Goal: Transaction & Acquisition: Purchase product/service

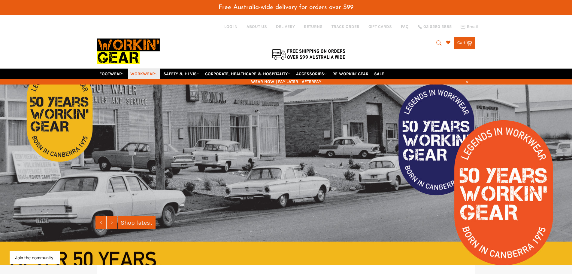
click at [155, 71] on link "WORKWEAR" at bounding box center [144, 74] width 32 height 11
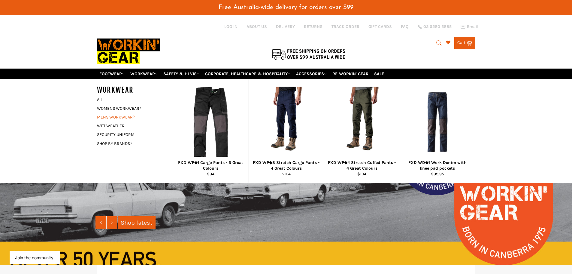
click at [111, 114] on link "MENS WORKWEAR" at bounding box center [130, 117] width 73 height 9
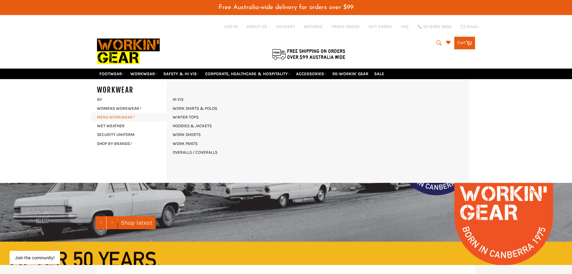
click at [111, 114] on link "MENS WORKWEAR" at bounding box center [130, 117] width 73 height 9
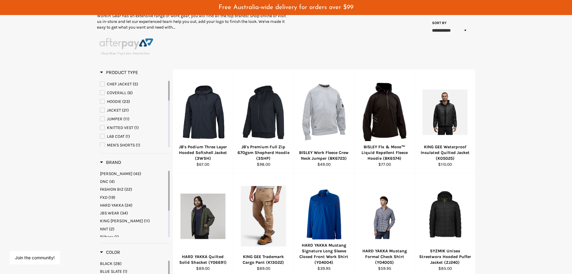
scroll to position [120, 0]
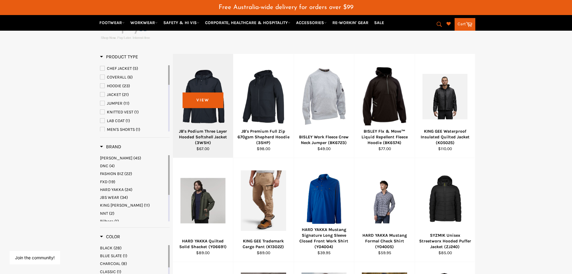
click at [197, 101] on div at bounding box center [203, 96] width 45 height 71
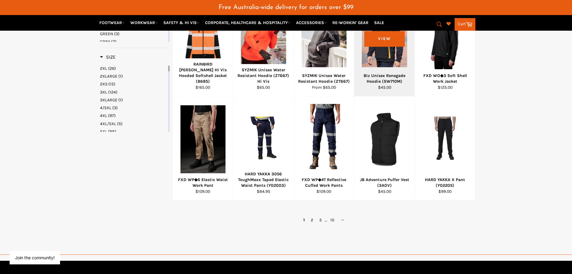
scroll to position [391, 0]
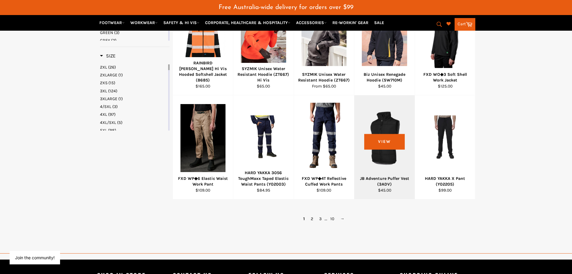
click at [382, 142] on div at bounding box center [384, 138] width 45 height 71
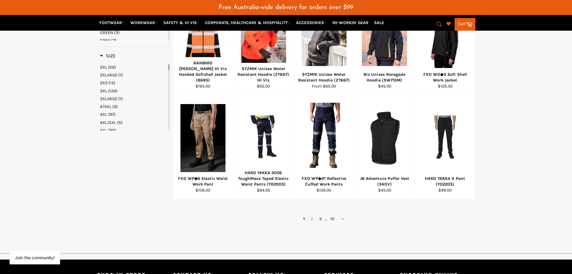
click at [312, 219] on link "2" at bounding box center [312, 218] width 8 height 9
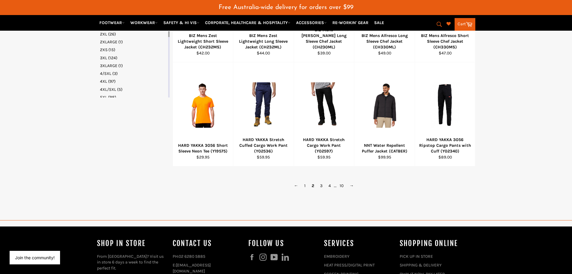
scroll to position [429, 0]
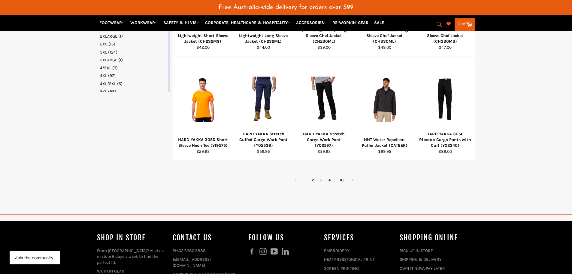
click at [322, 181] on link "3" at bounding box center [321, 179] width 8 height 9
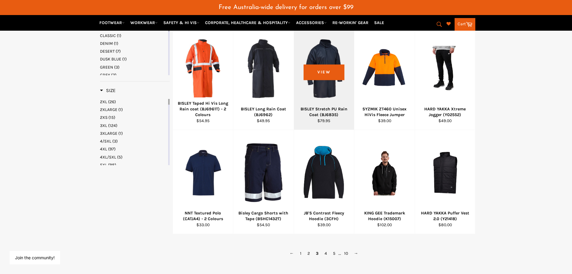
scroll to position [369, 0]
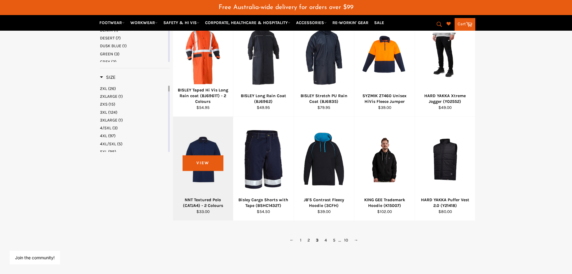
click at [206, 165] on div at bounding box center [203, 159] width 45 height 71
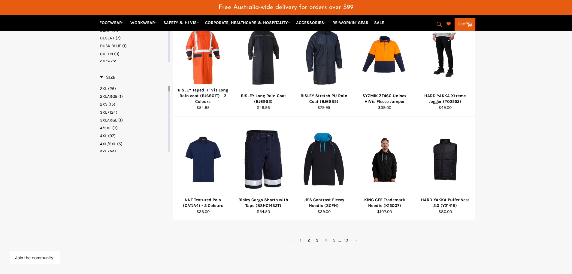
click at [327, 240] on link "4" at bounding box center [326, 240] width 8 height 9
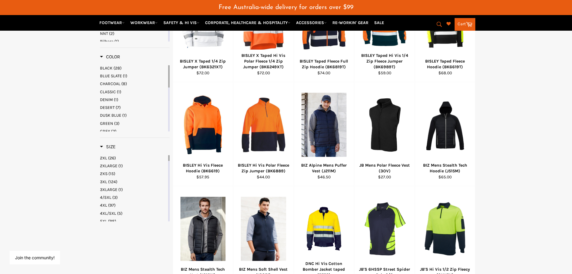
scroll to position [300, 0]
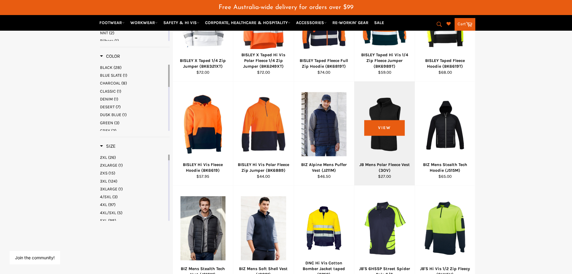
click at [385, 125] on div at bounding box center [384, 124] width 45 height 71
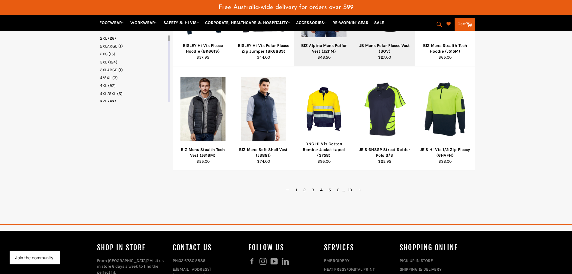
scroll to position [421, 0]
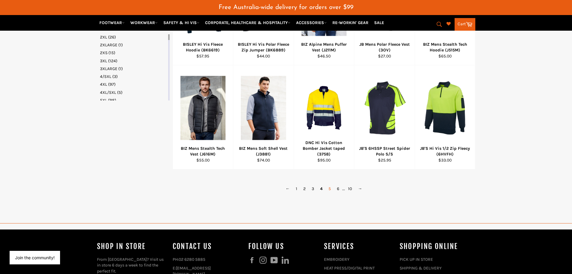
click at [330, 189] on link "5" at bounding box center [330, 188] width 8 height 9
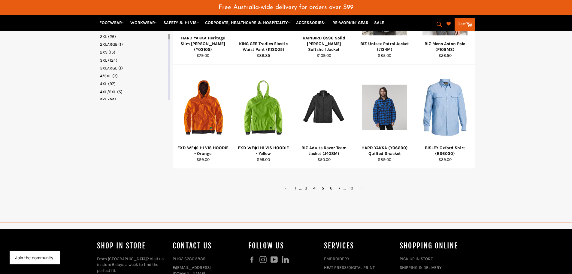
scroll to position [429, 0]
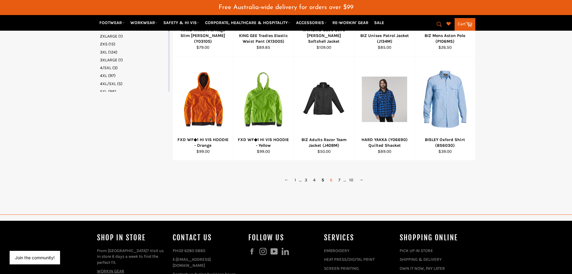
click at [333, 181] on link "6" at bounding box center [331, 179] width 8 height 9
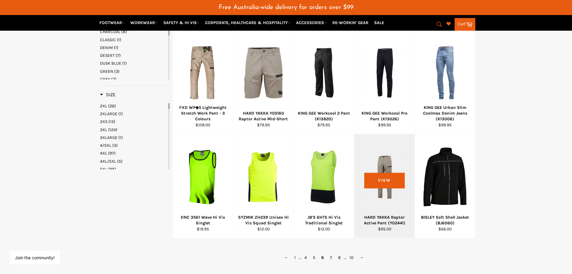
scroll to position [369, 0]
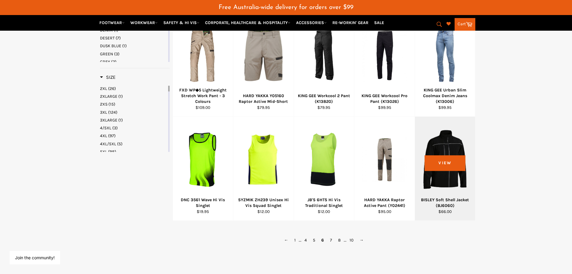
click at [445, 163] on div at bounding box center [445, 159] width 45 height 71
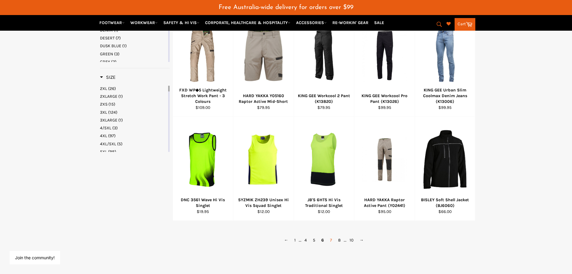
click at [333, 241] on link "7" at bounding box center [331, 240] width 8 height 9
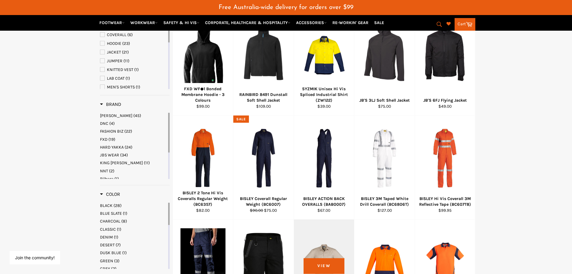
scroll to position [159, 0]
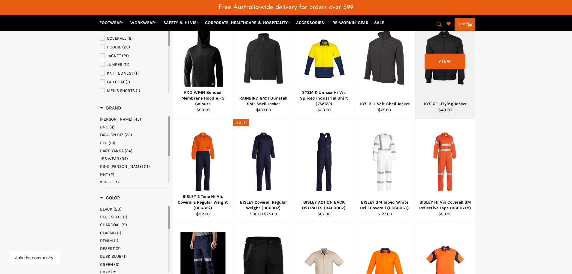
click at [452, 60] on div at bounding box center [445, 58] width 45 height 71
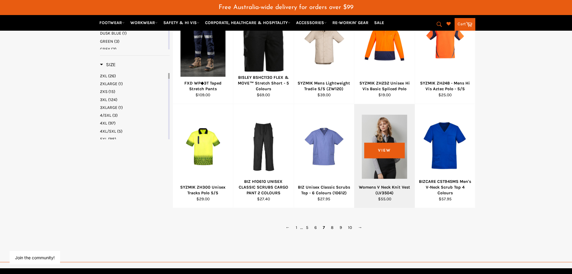
scroll to position [399, 0]
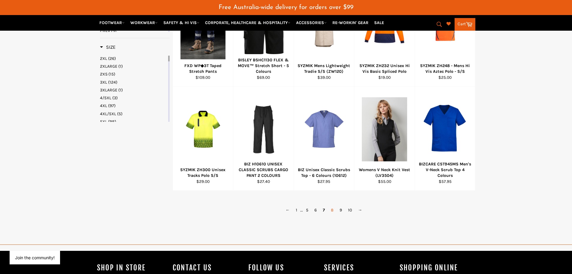
click at [334, 210] on link "8" at bounding box center [332, 210] width 9 height 9
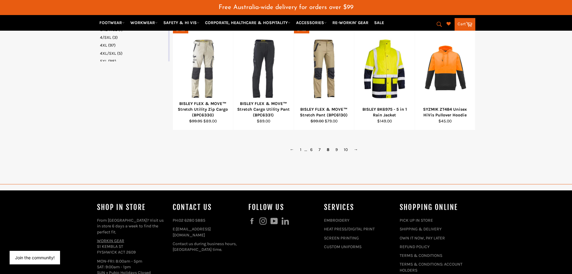
scroll to position [489, 0]
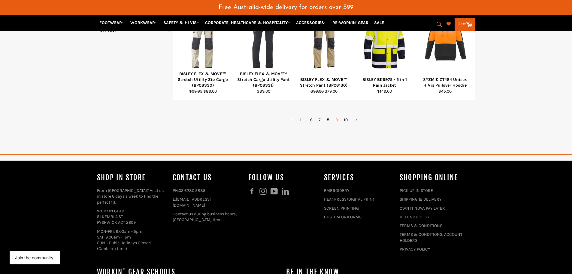
click at [338, 121] on link "9" at bounding box center [337, 119] width 8 height 9
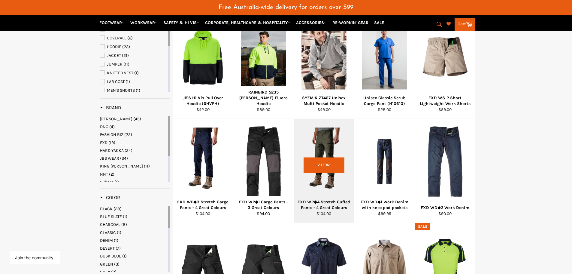
scroll to position [159, 0]
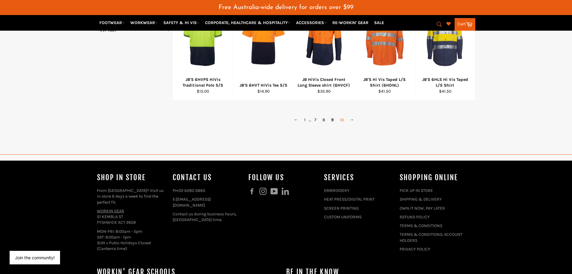
click at [342, 121] on link "10" at bounding box center [342, 119] width 10 height 9
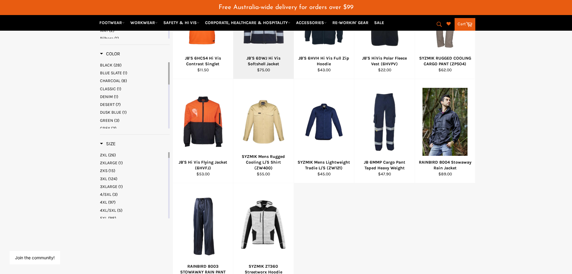
scroll to position [339, 0]
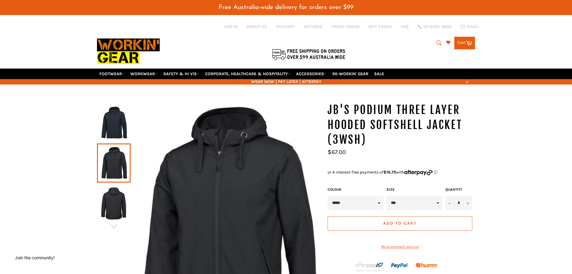
click at [111, 117] on img at bounding box center [114, 122] width 28 height 33
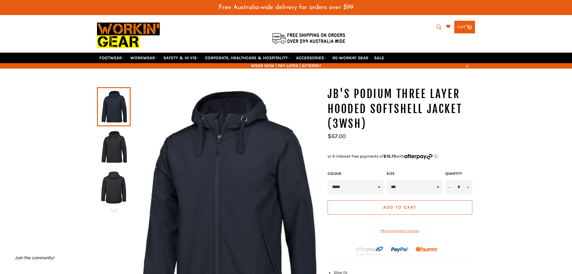
scroll to position [30, 0]
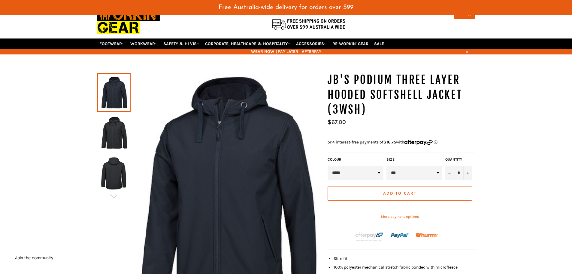
click at [114, 129] on img at bounding box center [114, 132] width 28 height 33
click at [118, 165] on img at bounding box center [114, 173] width 28 height 33
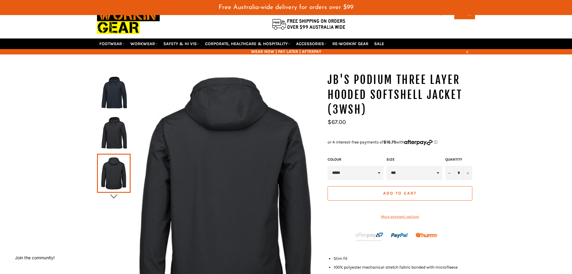
click at [116, 194] on icon "button" at bounding box center [113, 196] width 9 height 9
click at [119, 179] on img at bounding box center [114, 173] width 28 height 33
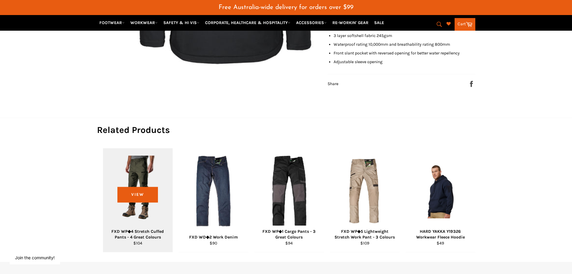
scroll to position [60, 0]
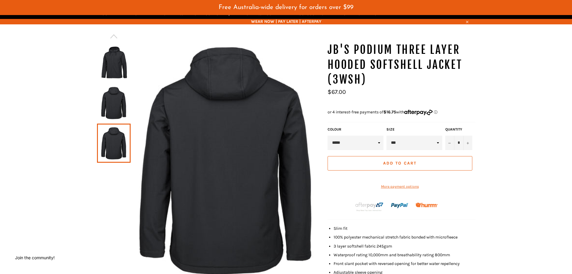
click at [109, 90] on img at bounding box center [114, 102] width 28 height 33
click at [115, 96] on img at bounding box center [114, 102] width 28 height 33
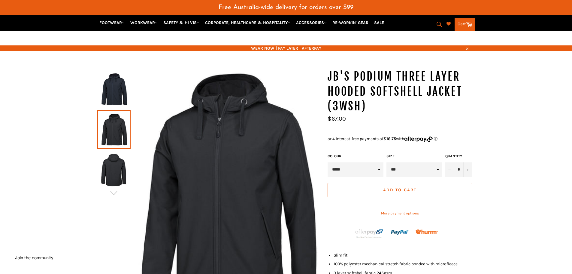
scroll to position [0, 0]
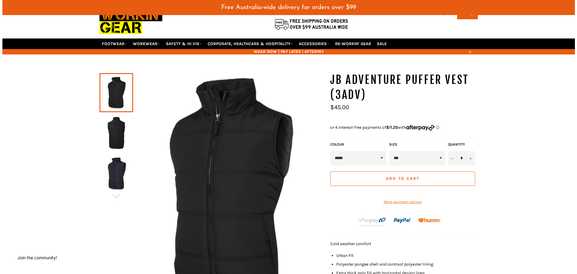
scroll to position [60, 0]
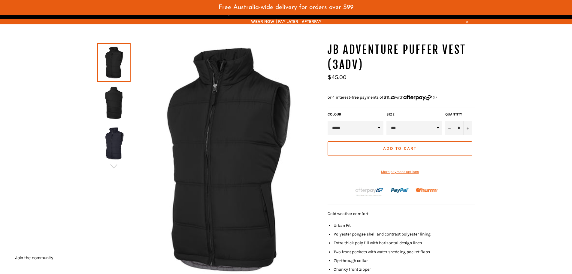
click at [255, 126] on img at bounding box center [226, 159] width 191 height 234
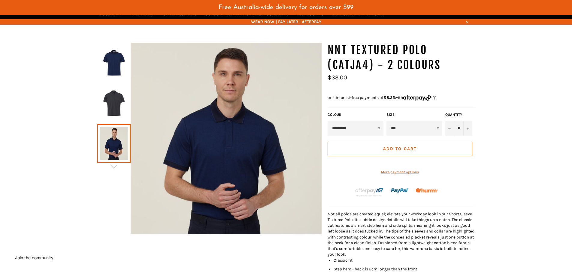
scroll to position [60, 0]
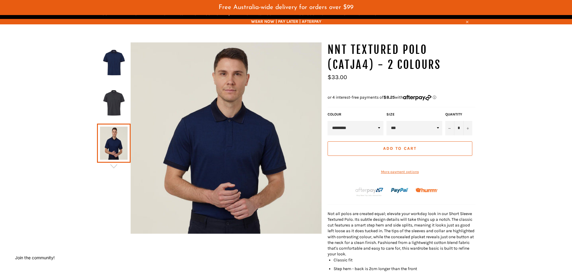
click at [118, 105] on img at bounding box center [114, 102] width 28 height 33
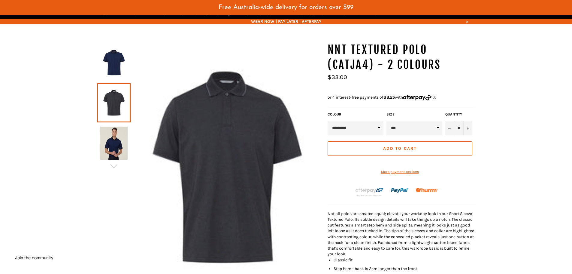
click at [114, 140] on img at bounding box center [114, 143] width 28 height 33
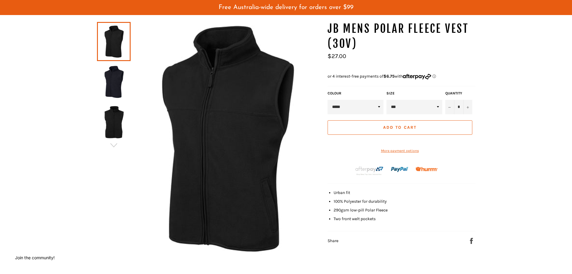
scroll to position [90, 0]
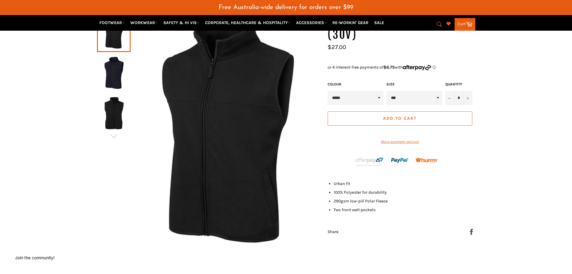
click at [108, 71] on img at bounding box center [114, 72] width 28 height 33
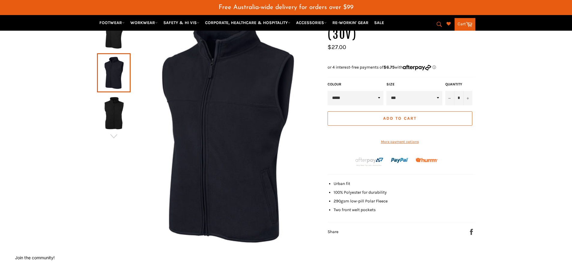
click at [200, 78] on img at bounding box center [226, 128] width 191 height 233
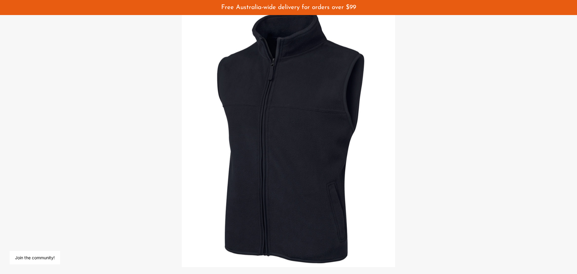
click at [457, 79] on div at bounding box center [288, 137] width 577 height 274
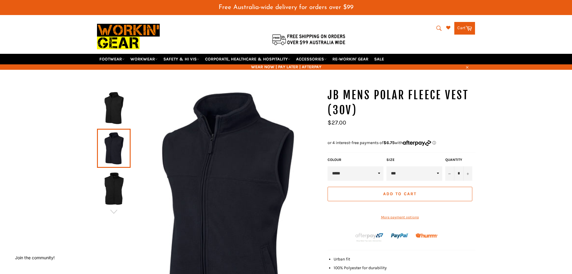
scroll to position [0, 0]
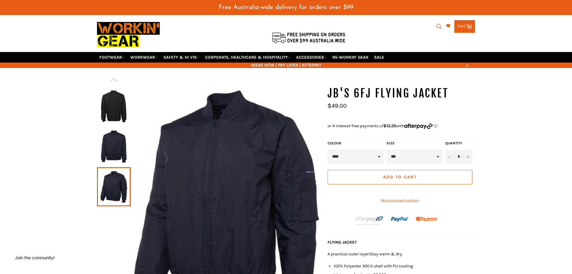
scroll to position [30, 0]
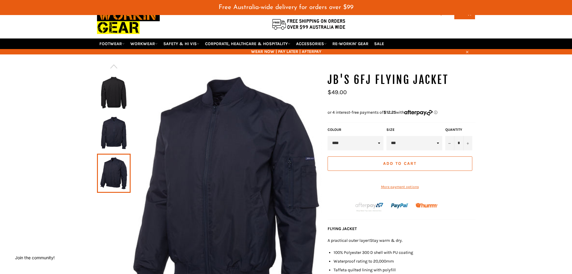
click at [361, 144] on select "**** *****" at bounding box center [356, 143] width 56 height 14
select select "*****"
click at [328, 136] on select "**** *****" at bounding box center [356, 143] width 56 height 14
